Goal: Task Accomplishment & Management: Manage account settings

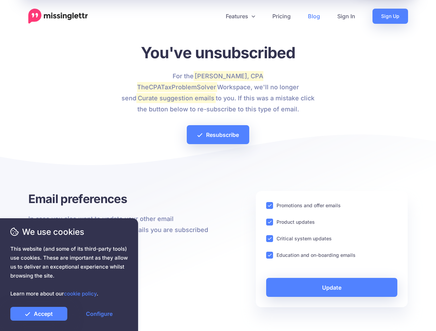
click at [218, 166] on div at bounding box center [217, 167] width 379 height 48
click at [215, 16] on icon at bounding box center [214, 15] width 3 height 3
click at [240, 16] on link "Features" at bounding box center [240, 16] width 47 height 15
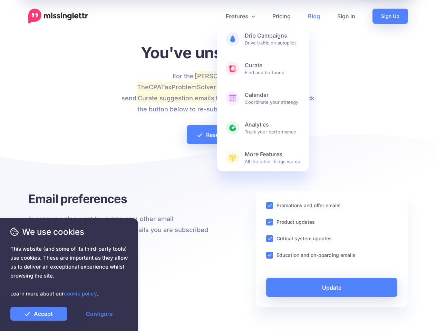
click at [269, 206] on ins at bounding box center [269, 205] width 7 height 7
click at [269, 222] on ins at bounding box center [269, 222] width 7 height 7
click at [269, 239] on ins at bounding box center [269, 238] width 7 height 7
click at [269, 255] on ins at bounding box center [269, 255] width 7 height 7
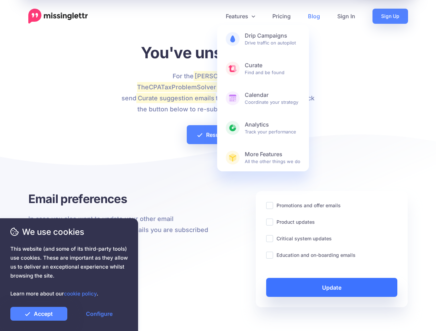
click at [331, 287] on link "Update" at bounding box center [331, 287] width 131 height 19
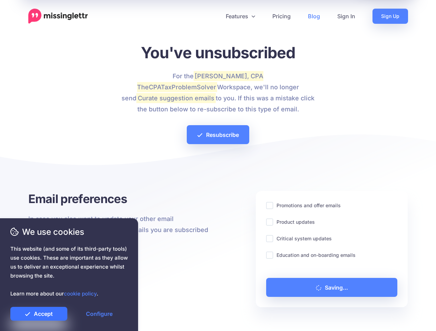
click at [39, 314] on link "Accept" at bounding box center [38, 314] width 57 height 14
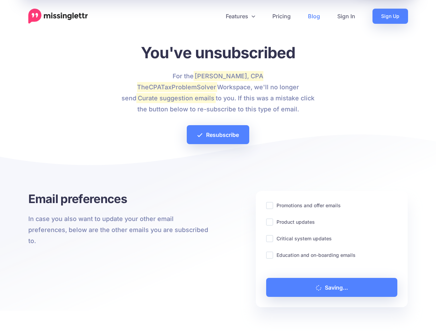
click at [99, 314] on link "Configure" at bounding box center [99, 314] width 57 height 14
